Goal: Task Accomplishment & Management: Use online tool/utility

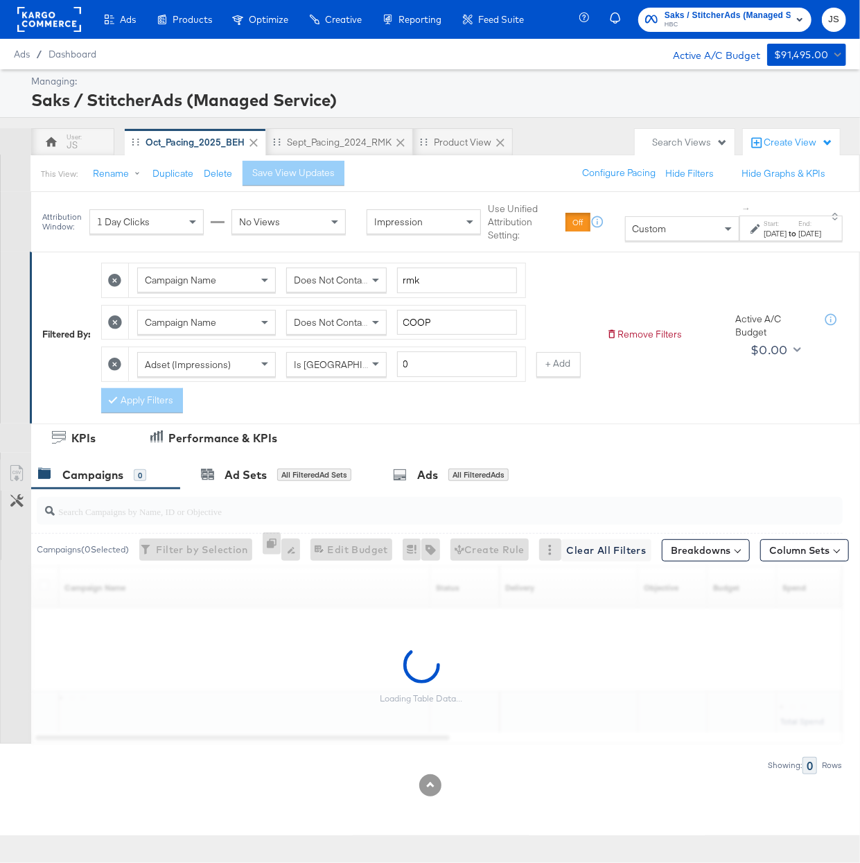
click at [736, 19] on span "HBC" at bounding box center [727, 24] width 126 height 11
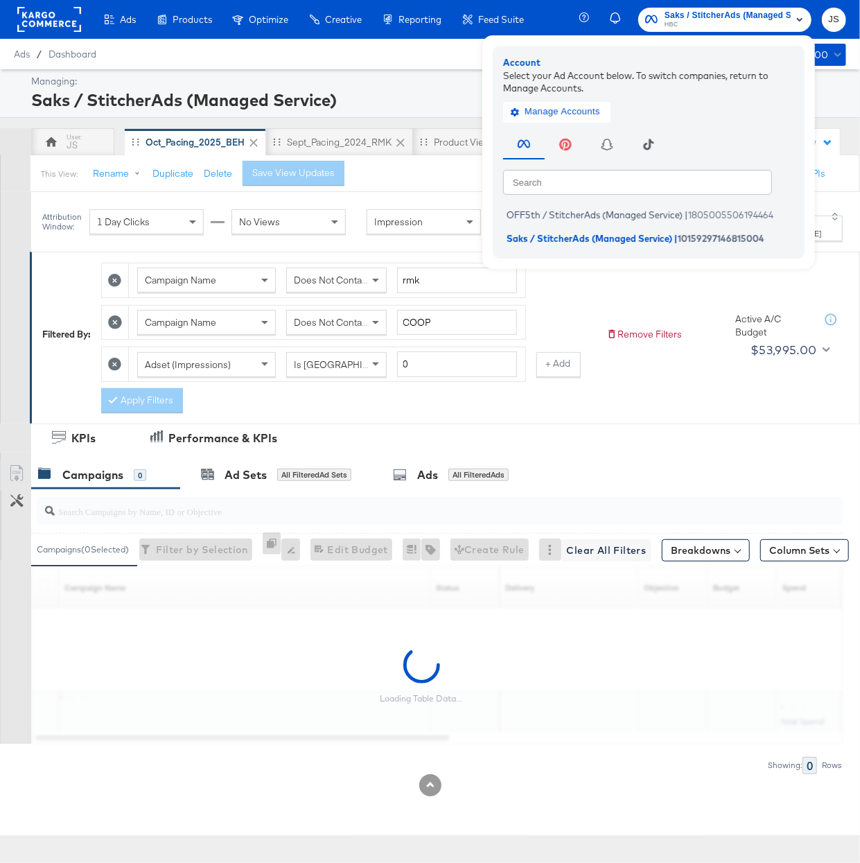
click at [49, 10] on rect at bounding box center [49, 19] width 64 height 25
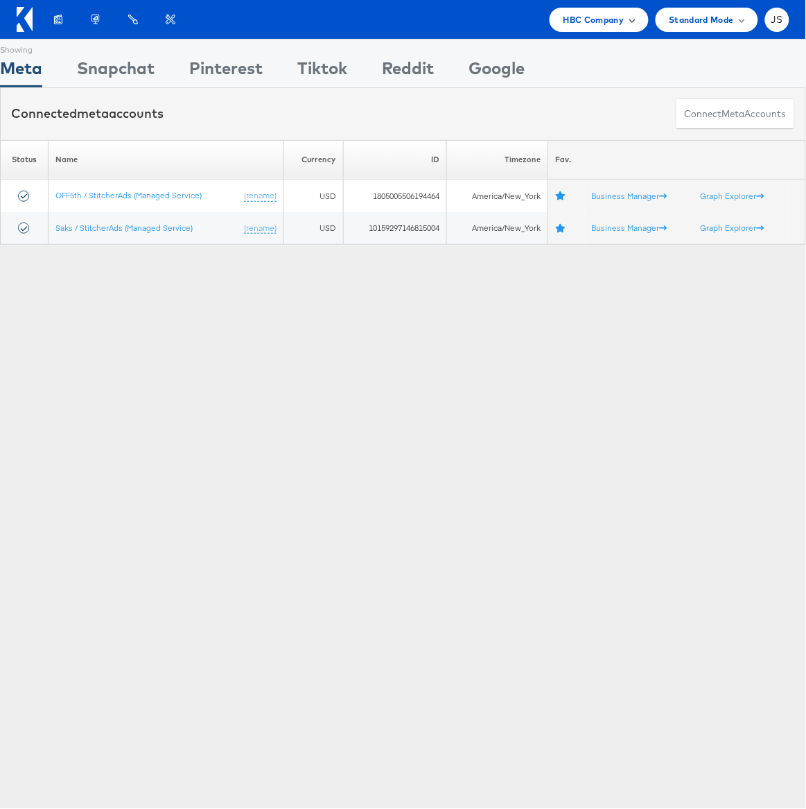
click at [564, 25] on span "HBC Company" at bounding box center [593, 19] width 61 height 15
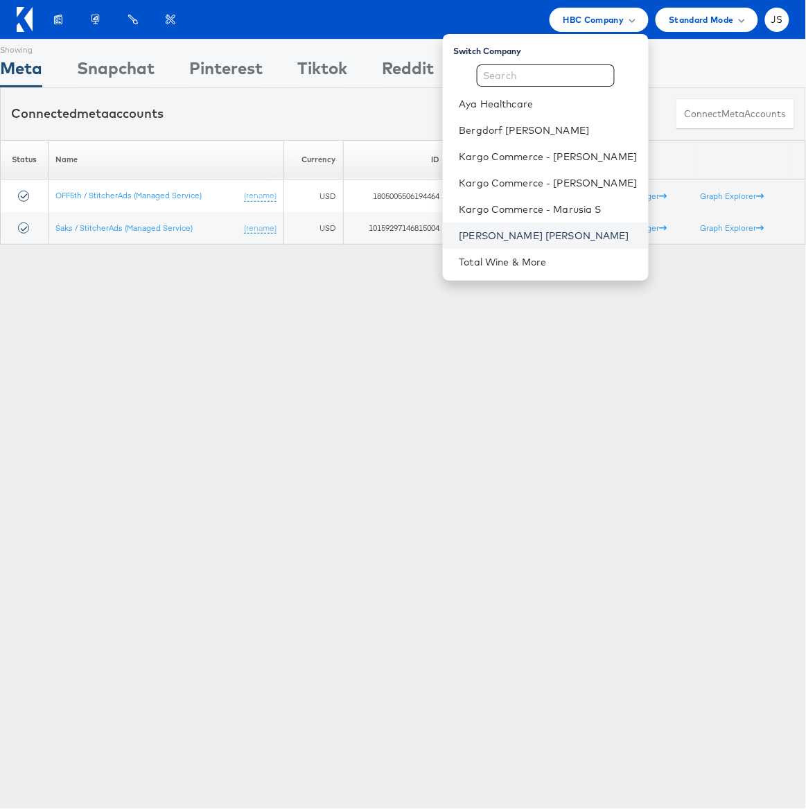
click at [522, 240] on link "Neiman Marcus" at bounding box center [548, 236] width 178 height 14
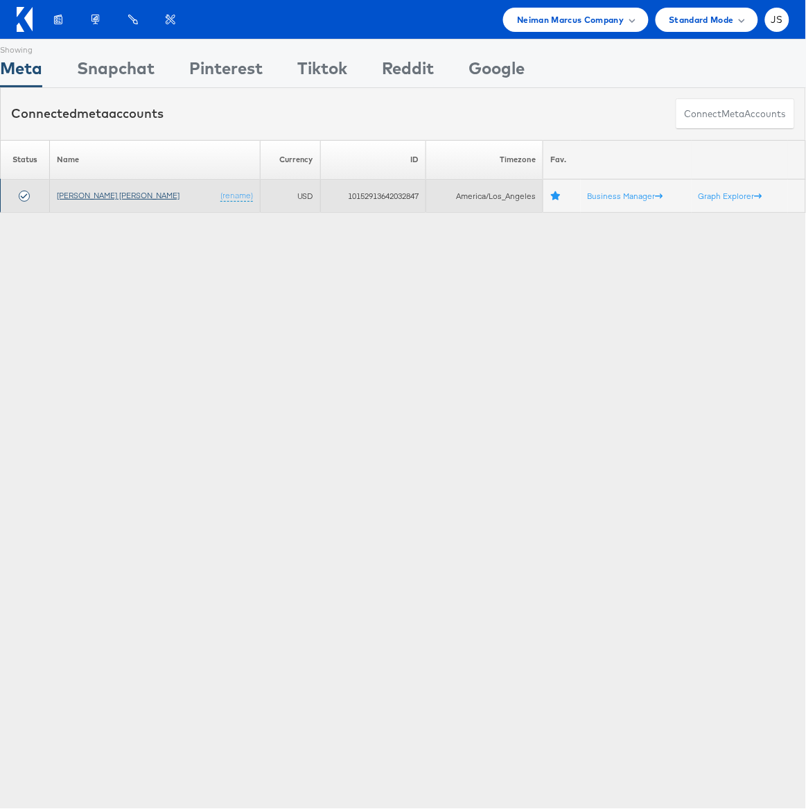
click at [99, 195] on link "[PERSON_NAME] [PERSON_NAME]" at bounding box center [118, 195] width 123 height 10
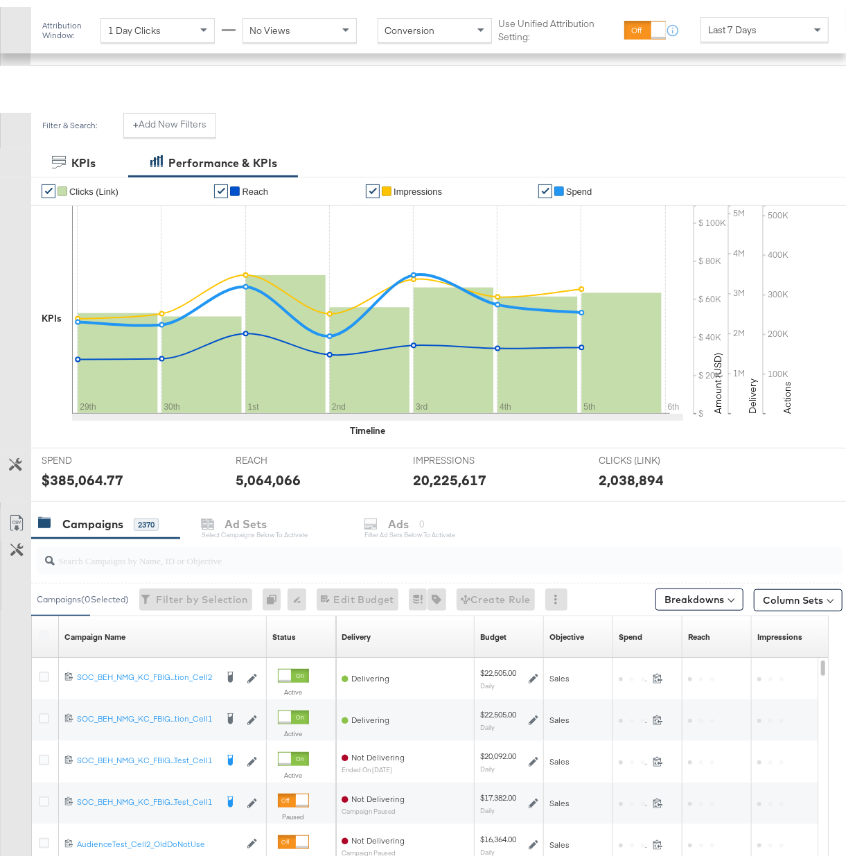
scroll to position [339, 0]
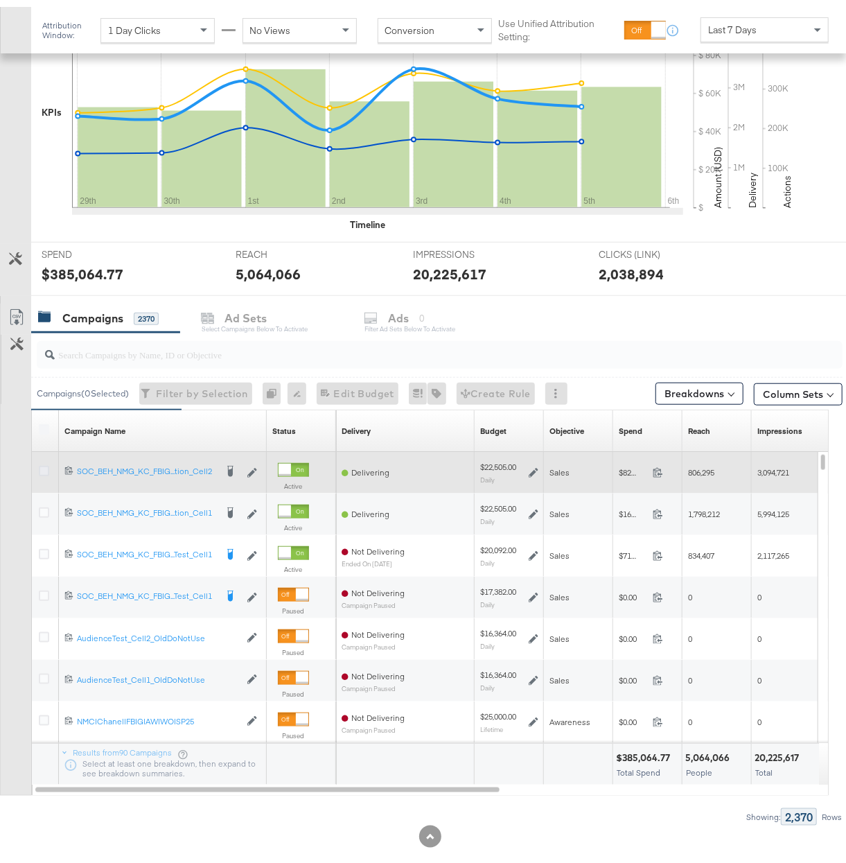
click at [46, 463] on icon at bounding box center [44, 464] width 10 height 10
click at [0, 0] on input "checkbox" at bounding box center [0, 0] width 0 height 0
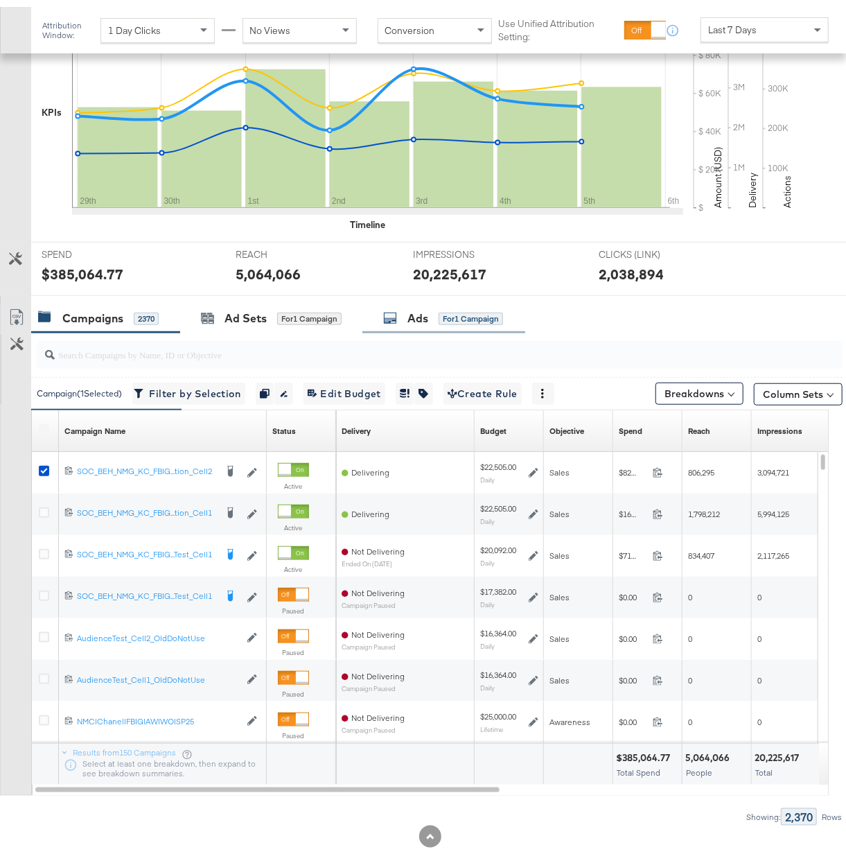
click at [436, 314] on div "Ads for 1 Campaign" at bounding box center [443, 311] width 120 height 16
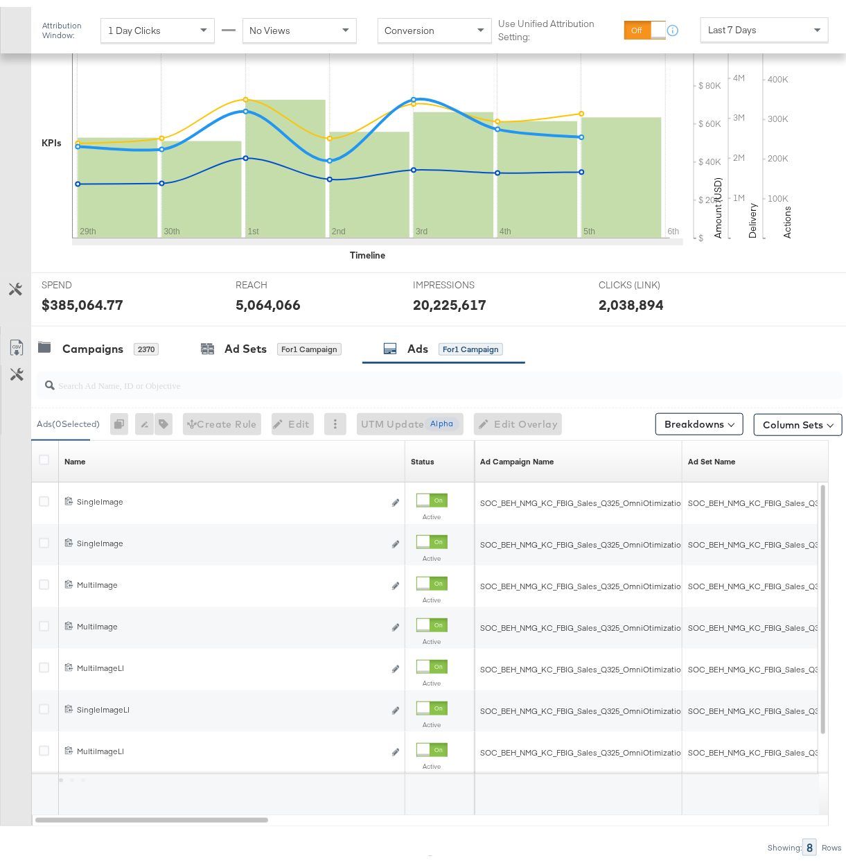
scroll to position [357, 0]
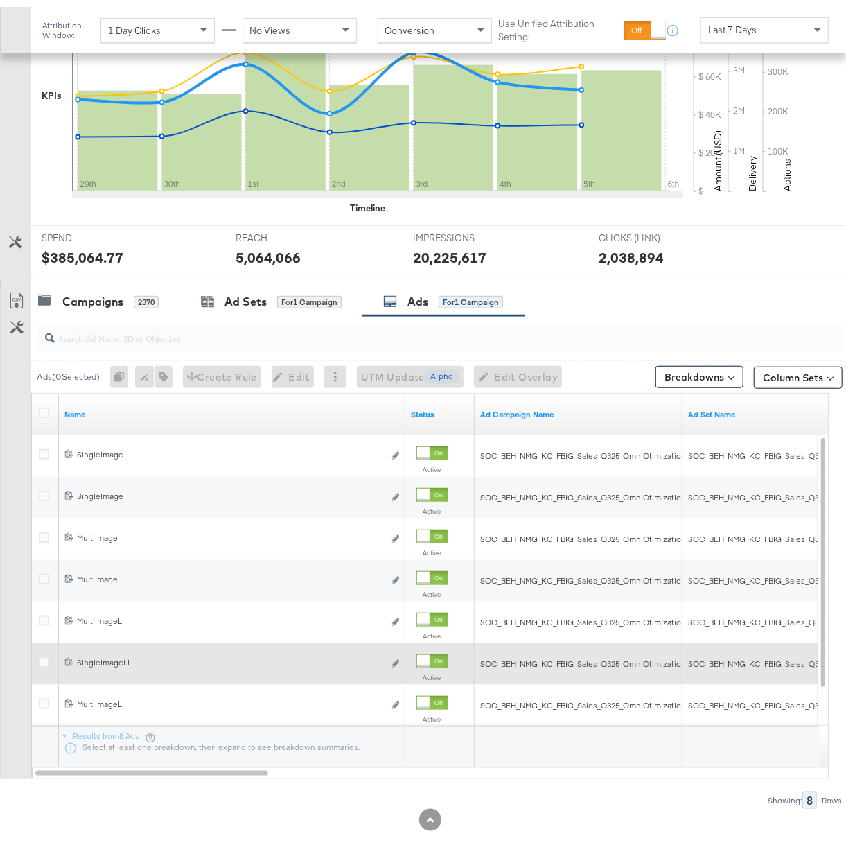
click at [48, 656] on div at bounding box center [46, 657] width 15 height 14
click at [43, 657] on icon at bounding box center [44, 655] width 10 height 10
click at [0, 0] on input "checkbox" at bounding box center [0, 0] width 0 height 0
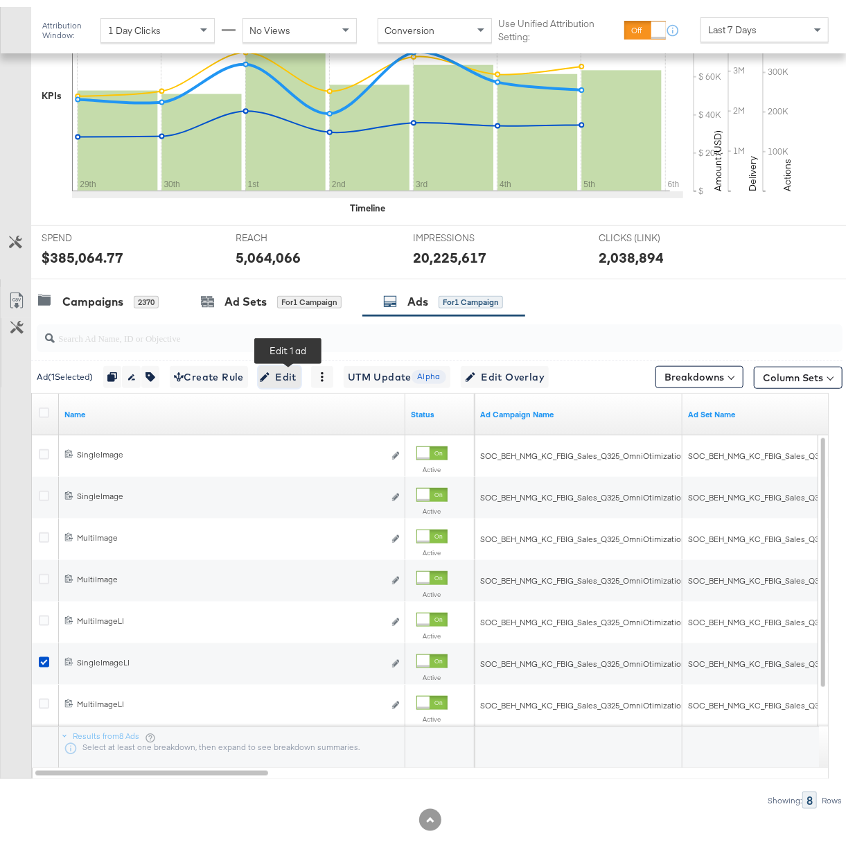
click at [292, 362] on span "Edit" at bounding box center [280, 370] width 34 height 17
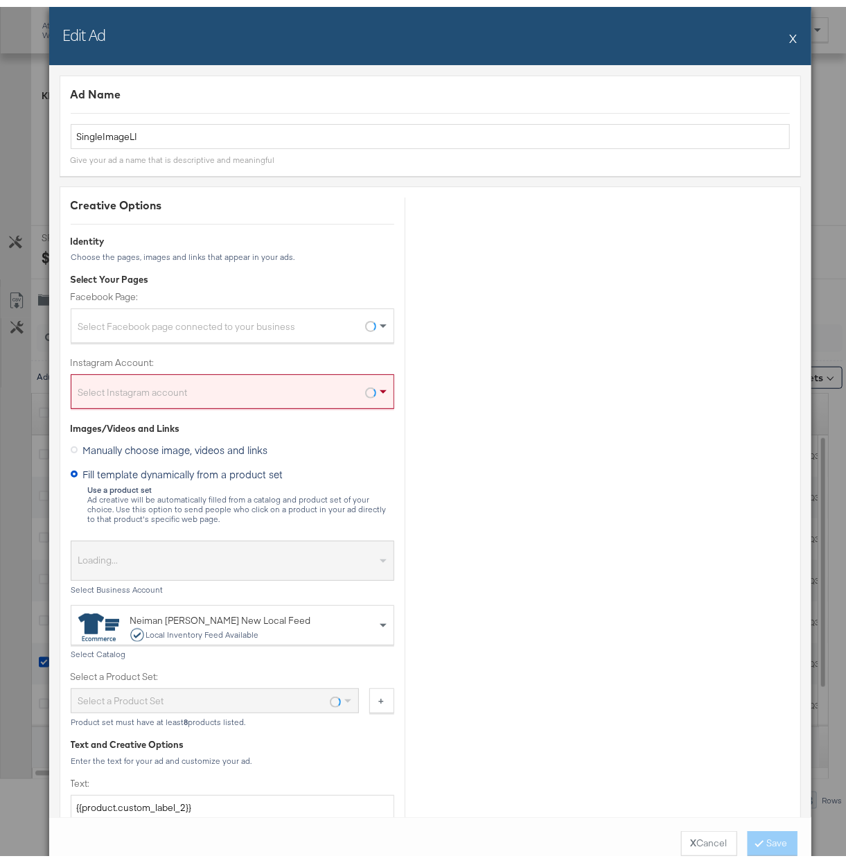
click at [790, 28] on button "X" at bounding box center [794, 31] width 8 height 28
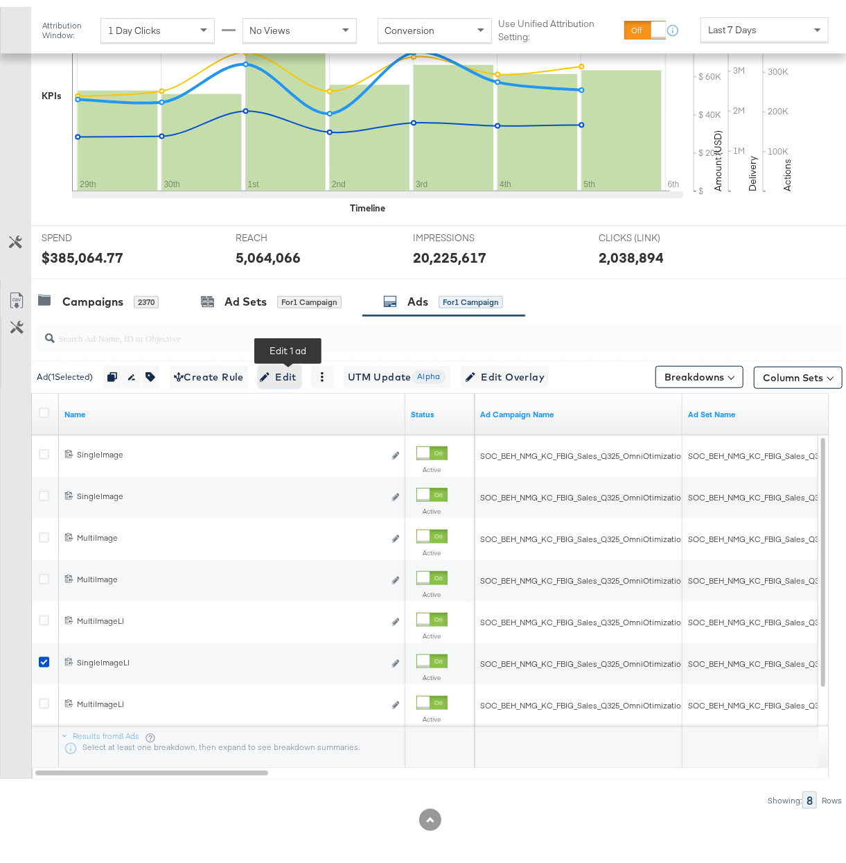
click at [297, 366] on span "Edit" at bounding box center [280, 370] width 34 height 17
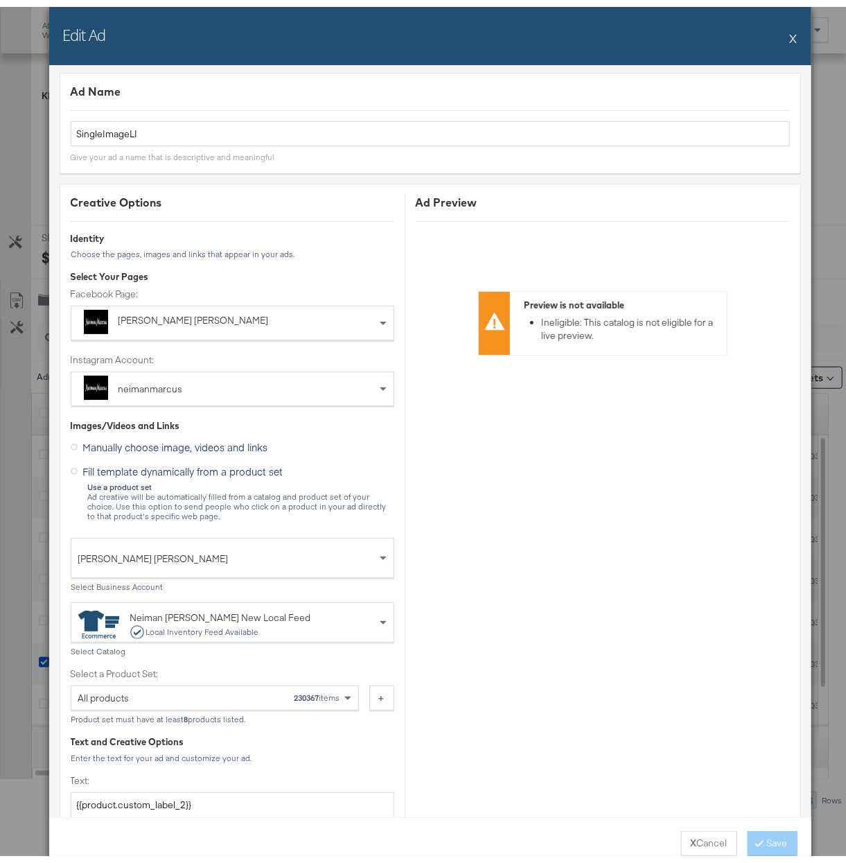
scroll to position [0, 0]
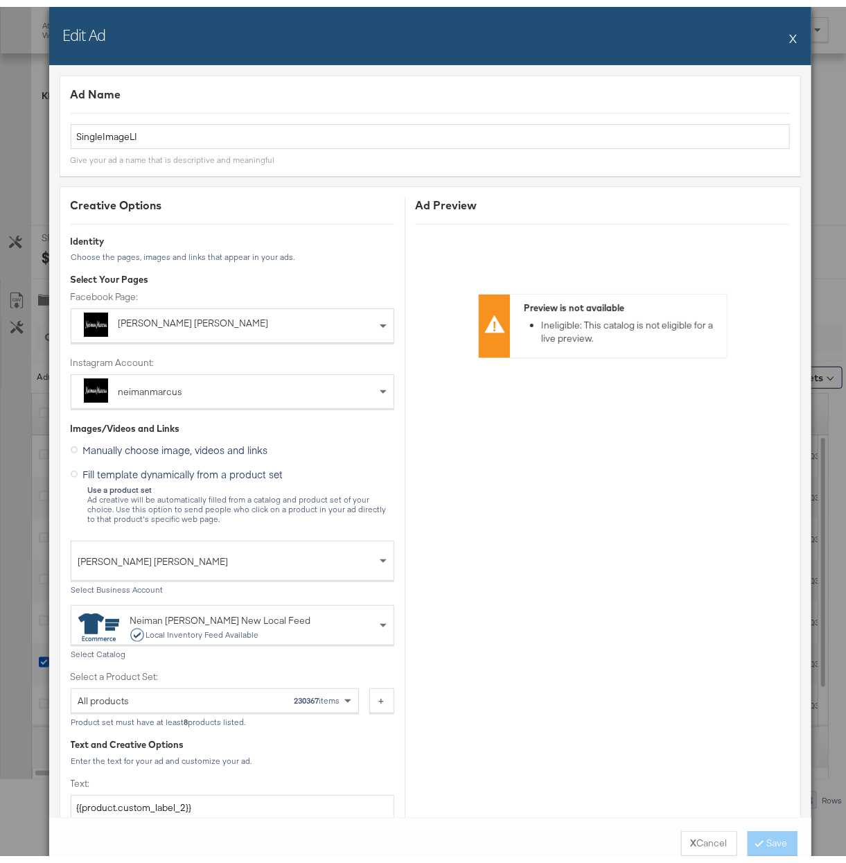
click at [790, 33] on button "X" at bounding box center [794, 31] width 8 height 28
